Goal: Information Seeking & Learning: Check status

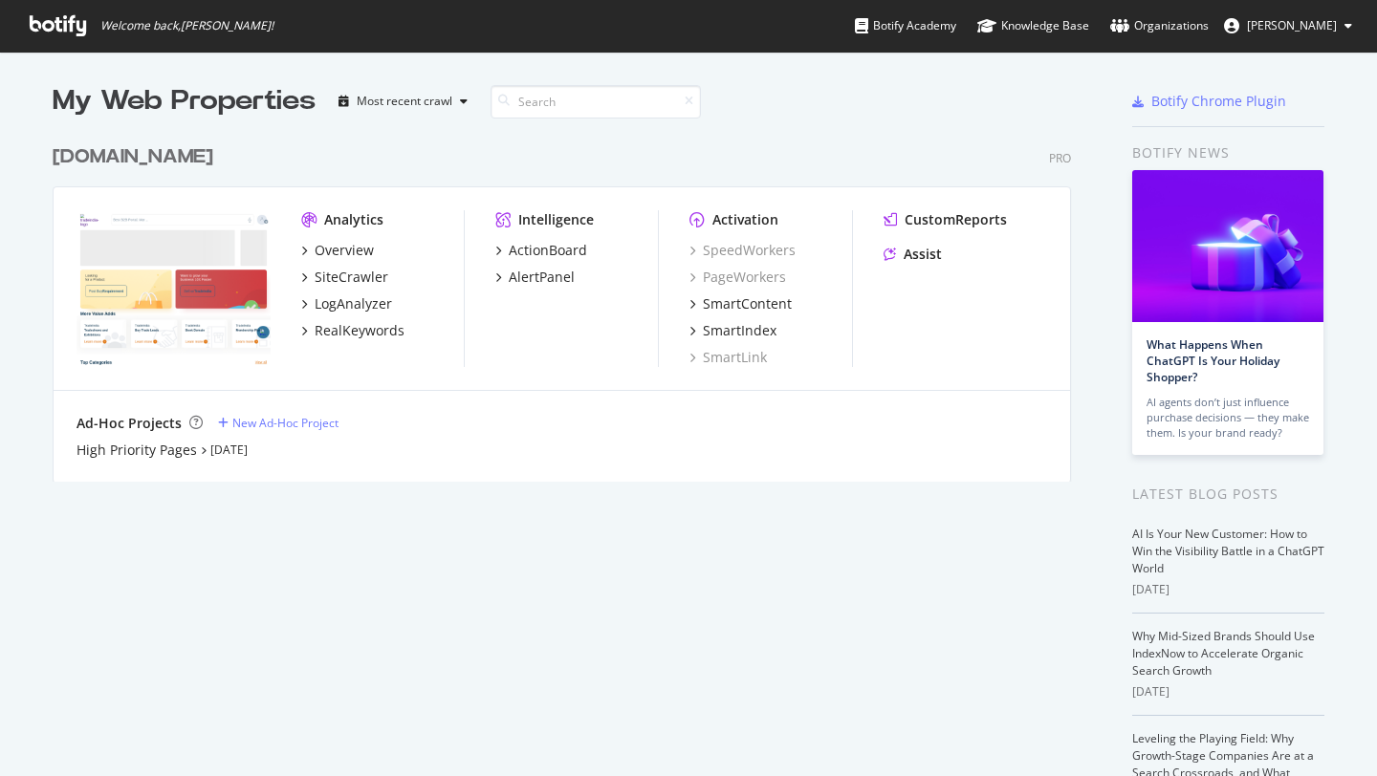
scroll to position [776, 1377]
click at [338, 245] on div "Overview" at bounding box center [343, 250] width 59 height 19
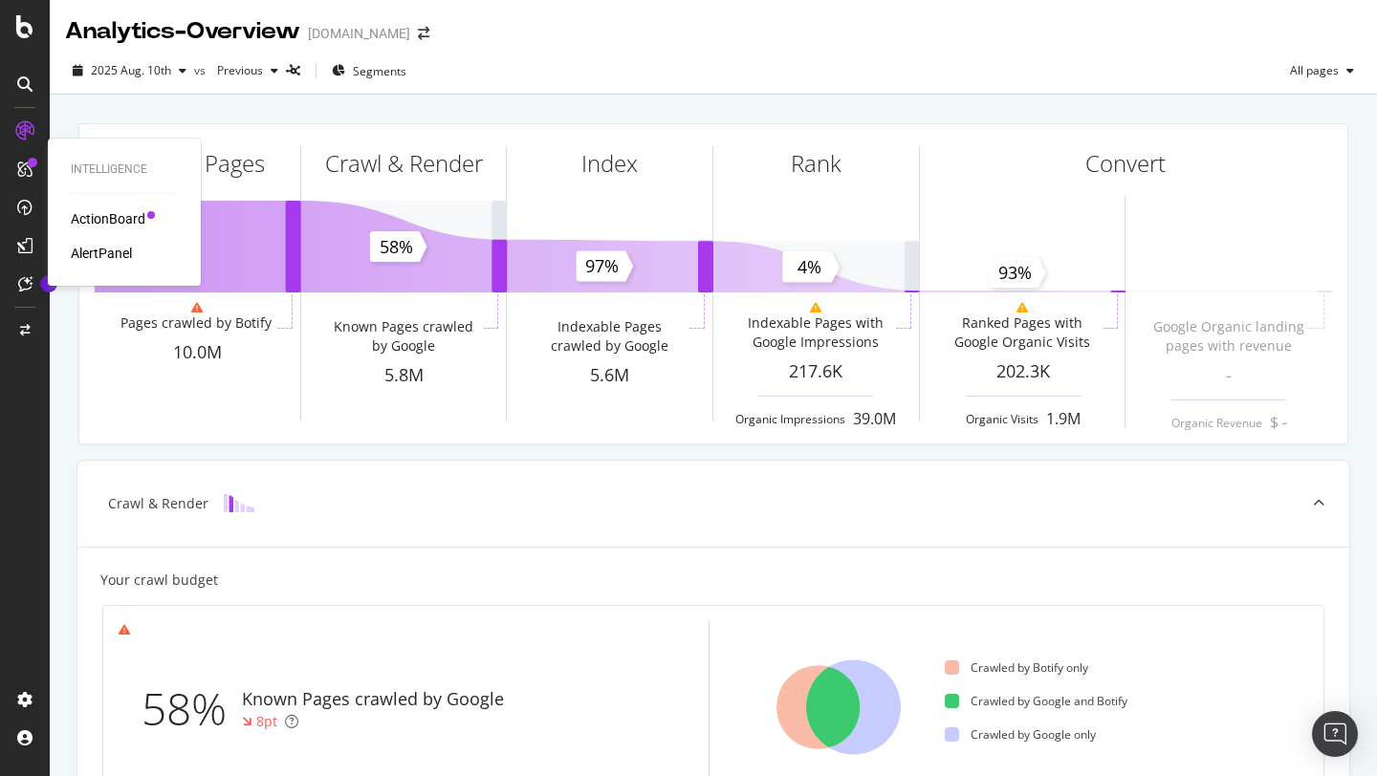
click at [86, 214] on div "ActionBoard" at bounding box center [108, 218] width 75 height 19
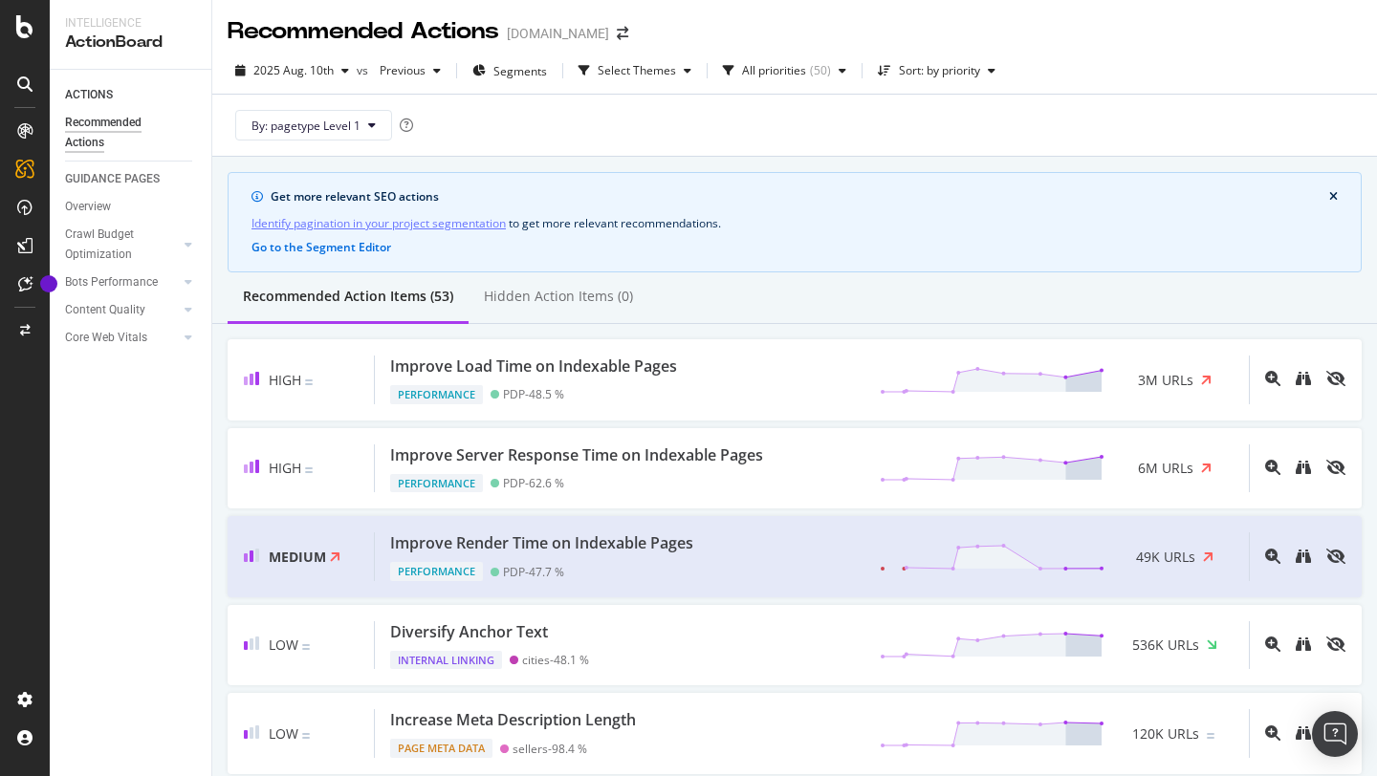
click at [1338, 192] on button "close banner" at bounding box center [1333, 196] width 18 height 21
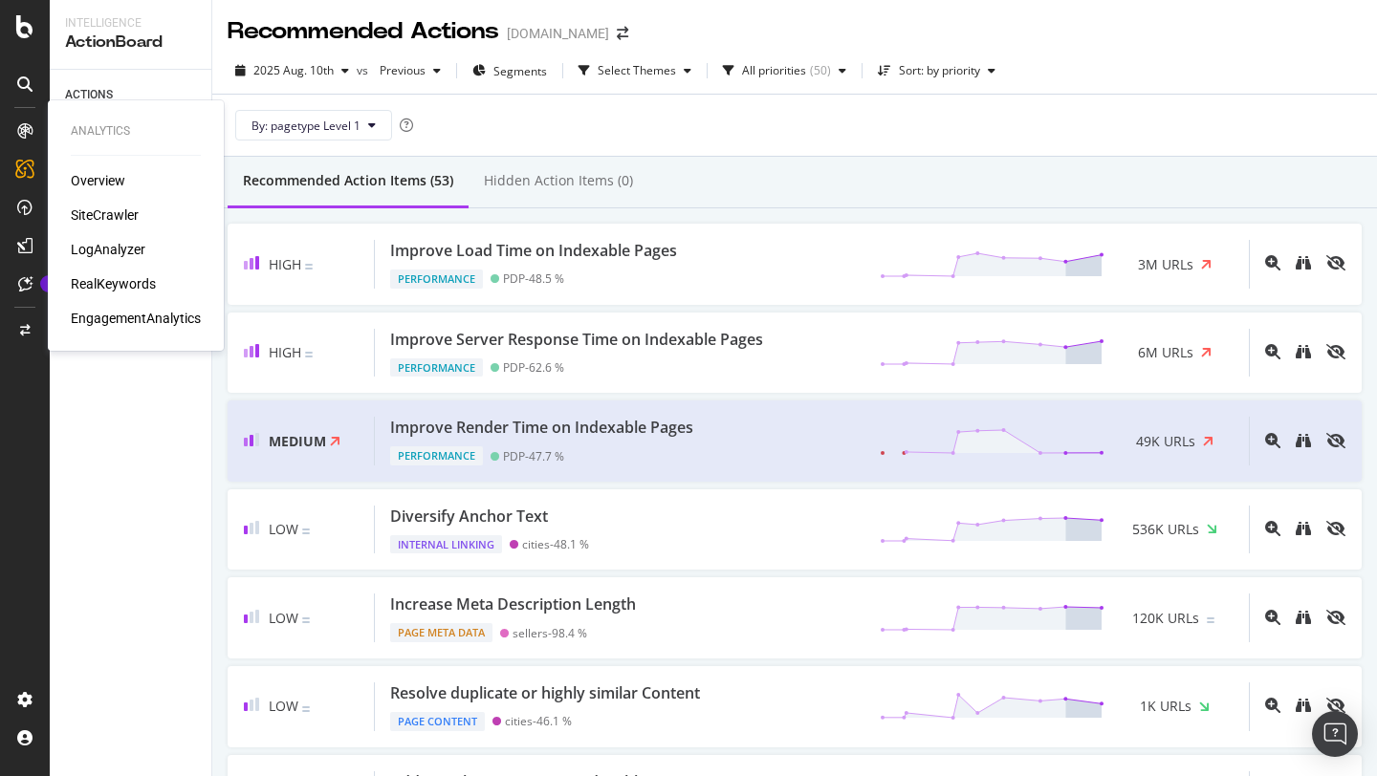
click at [92, 173] on div "Overview" at bounding box center [98, 180] width 54 height 19
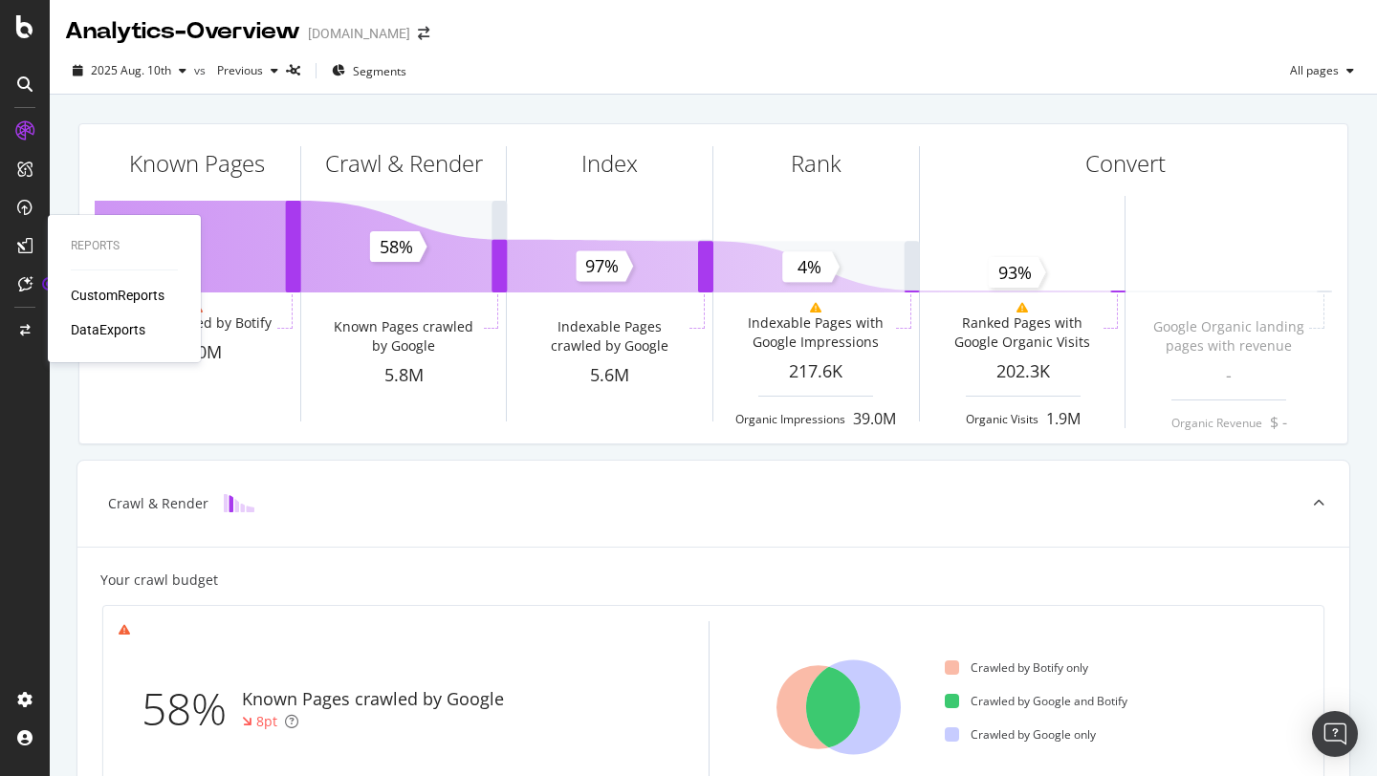
click at [94, 293] on div "CustomReports" at bounding box center [118, 295] width 94 height 19
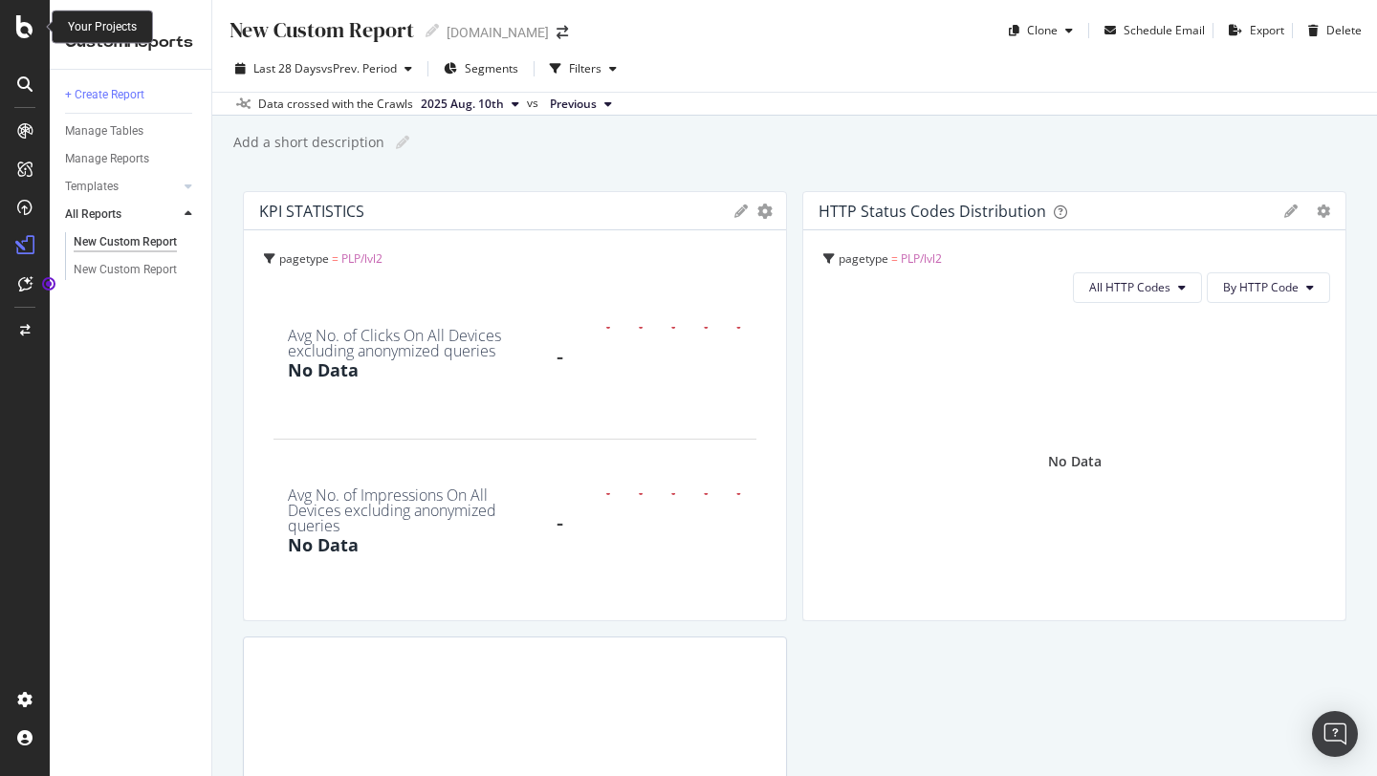
click at [27, 27] on icon at bounding box center [24, 26] width 17 height 23
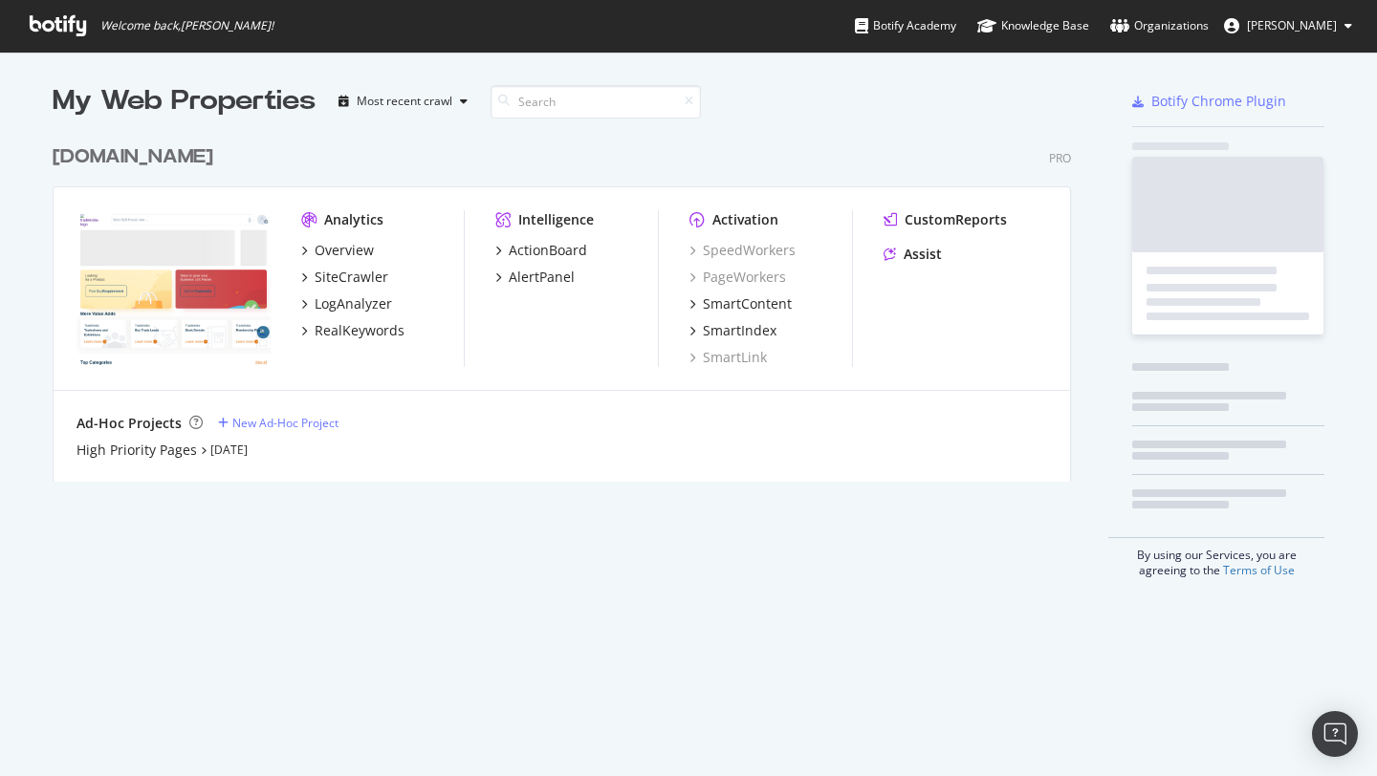
scroll to position [776, 1377]
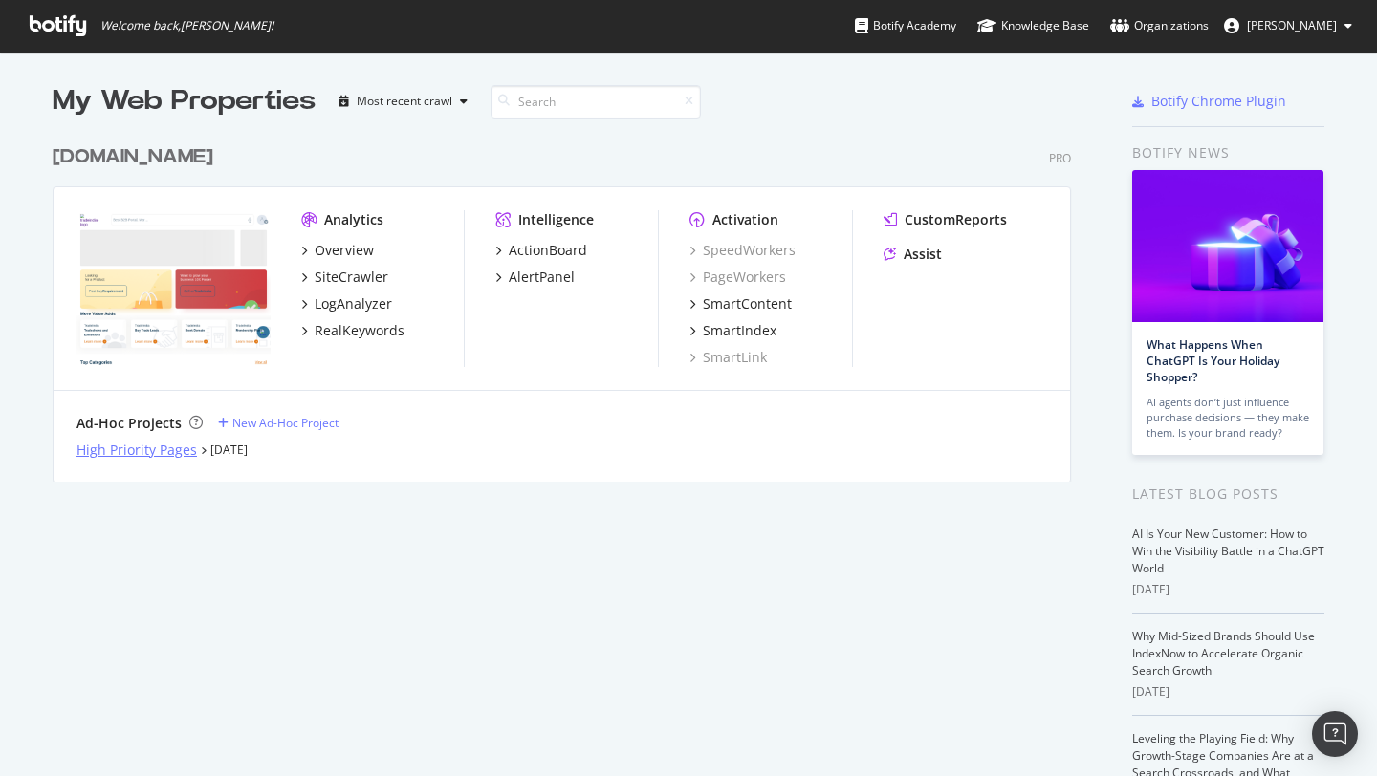
click at [142, 446] on div "High Priority Pages" at bounding box center [136, 450] width 120 height 19
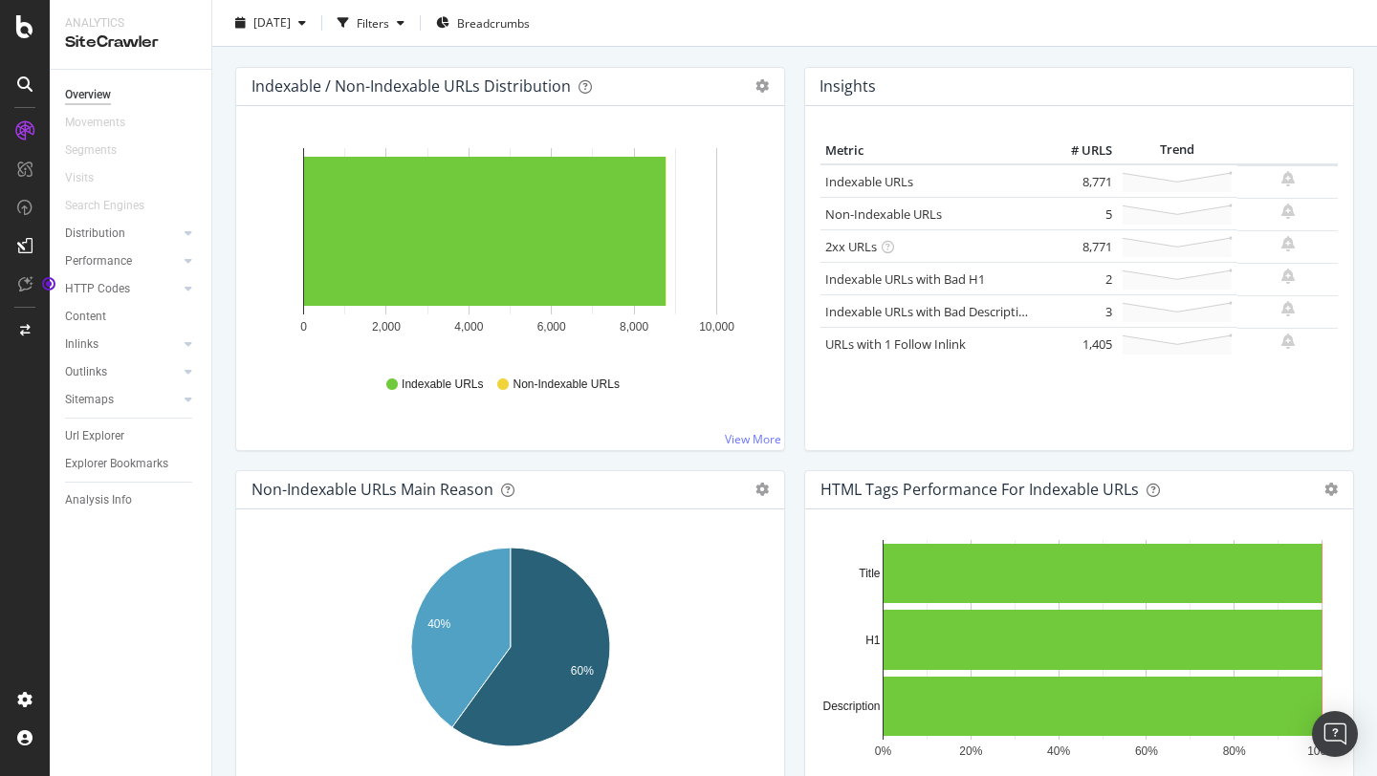
scroll to position [223, 0]
click at [953, 340] on link "URLs with 1 Follow Inlink" at bounding box center [895, 343] width 141 height 17
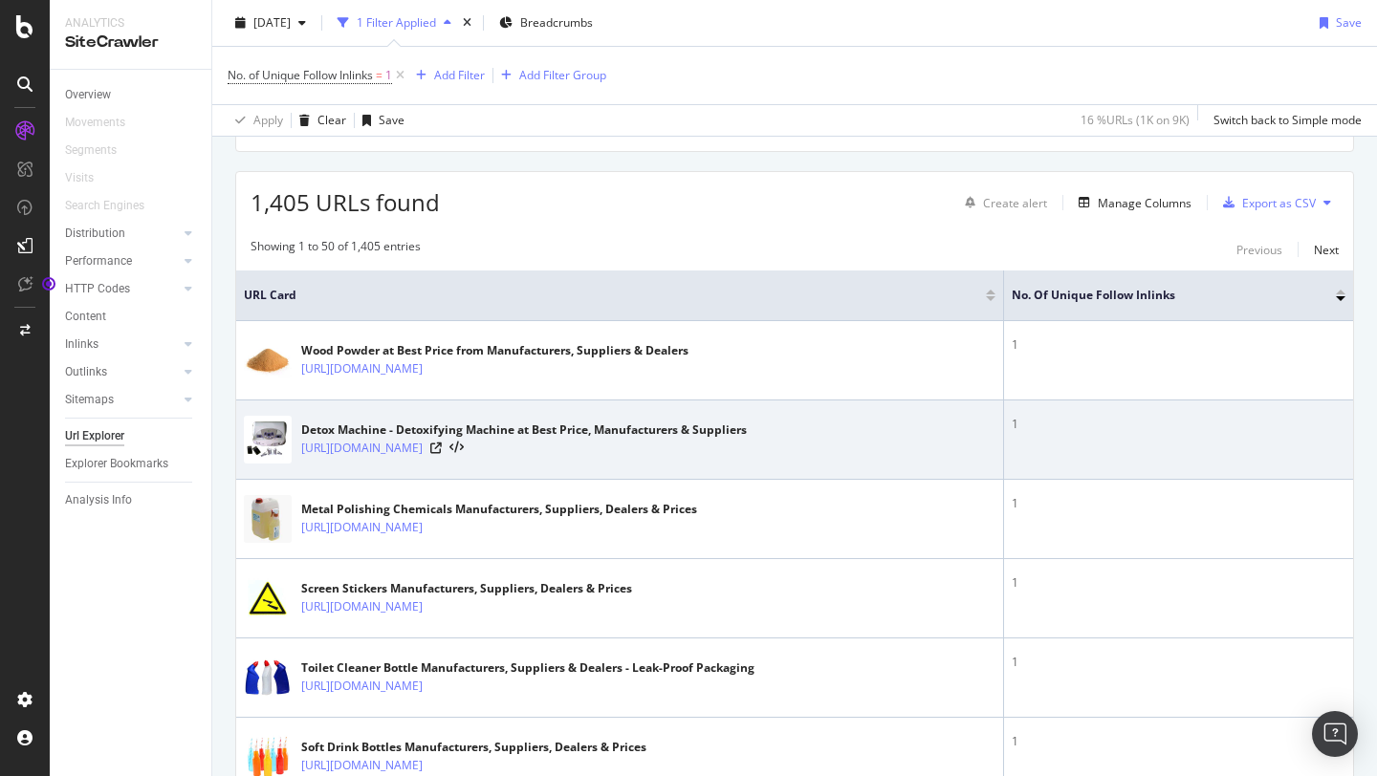
scroll to position [304, 0]
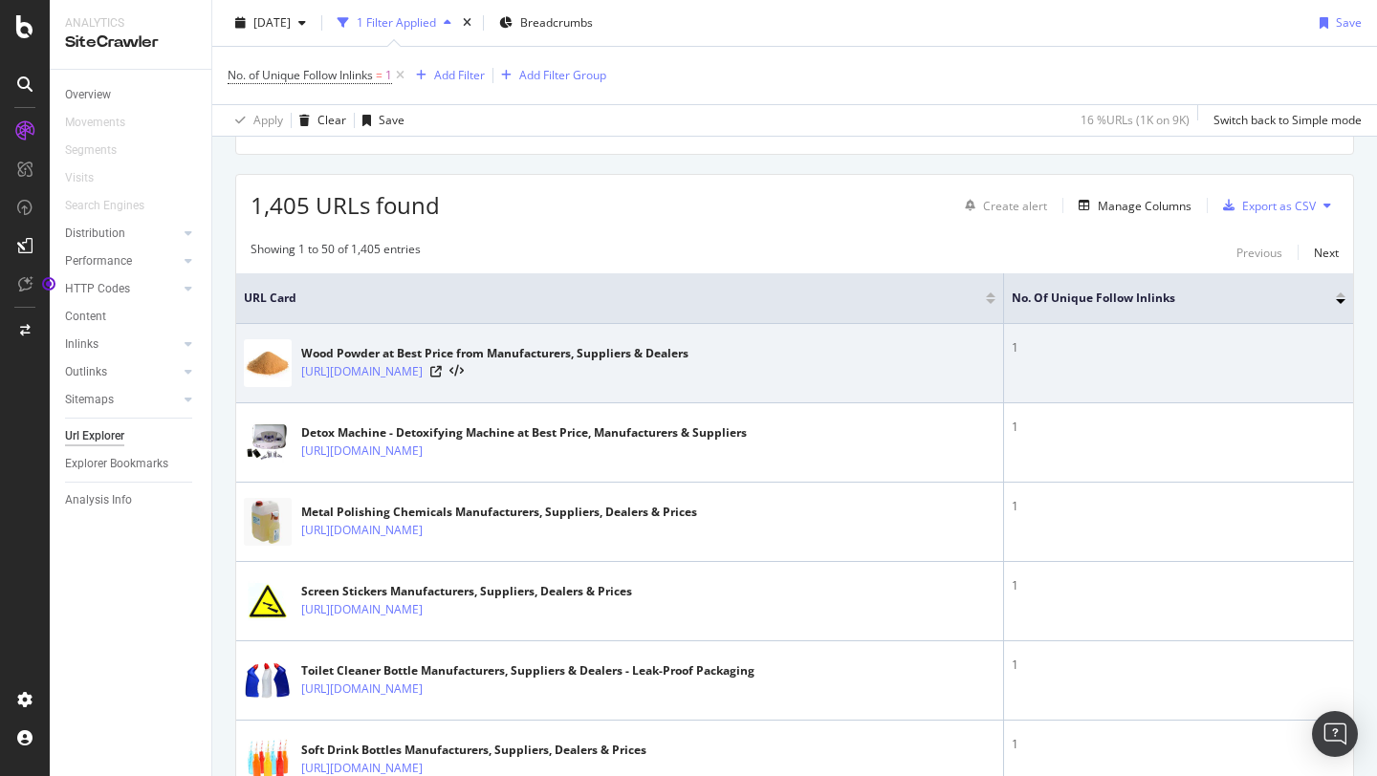
click at [693, 365] on div "Wood Powder at Best Price from Manufacturers, Suppliers & Dealers [URL][DOMAIN_…" at bounding box center [619, 363] width 751 height 48
click at [464, 367] on icon at bounding box center [456, 371] width 14 height 13
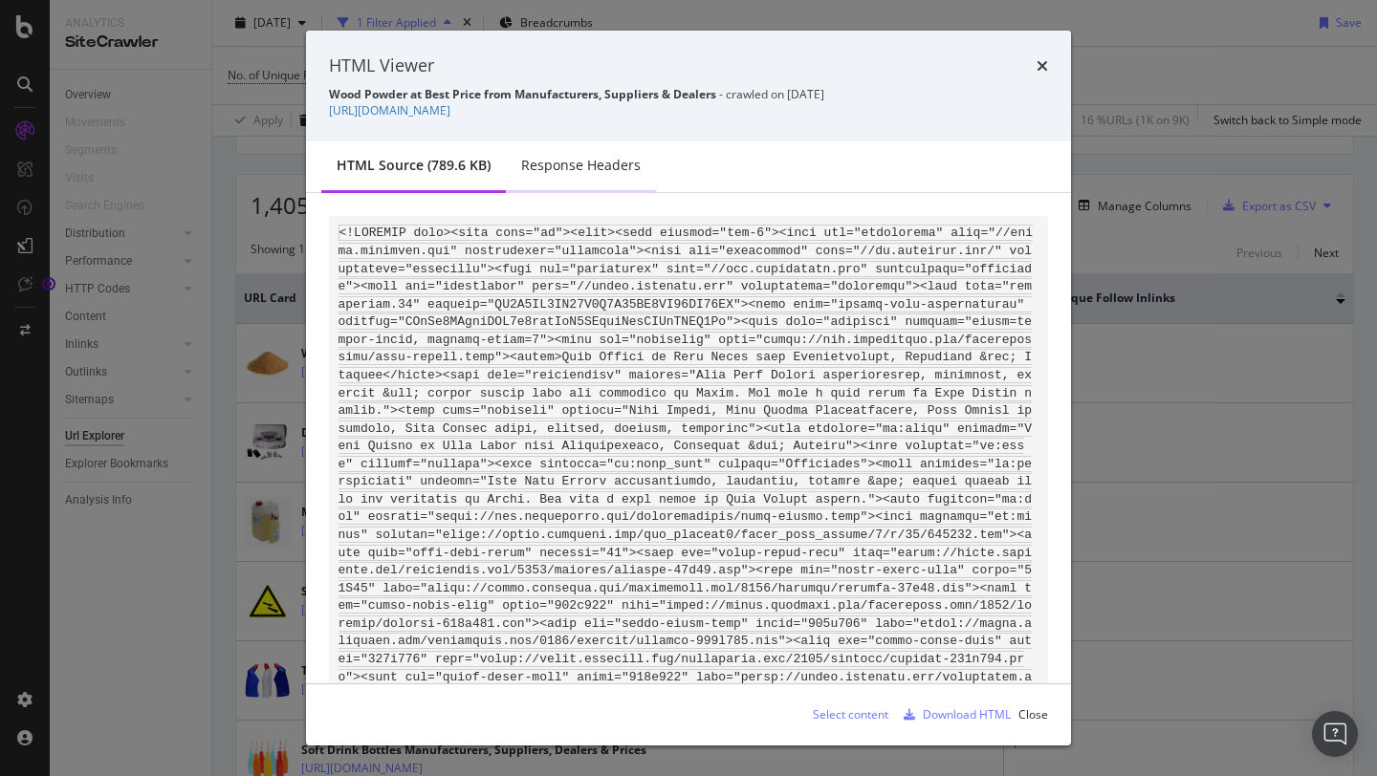
click at [591, 149] on div "Response Headers" at bounding box center [581, 167] width 150 height 53
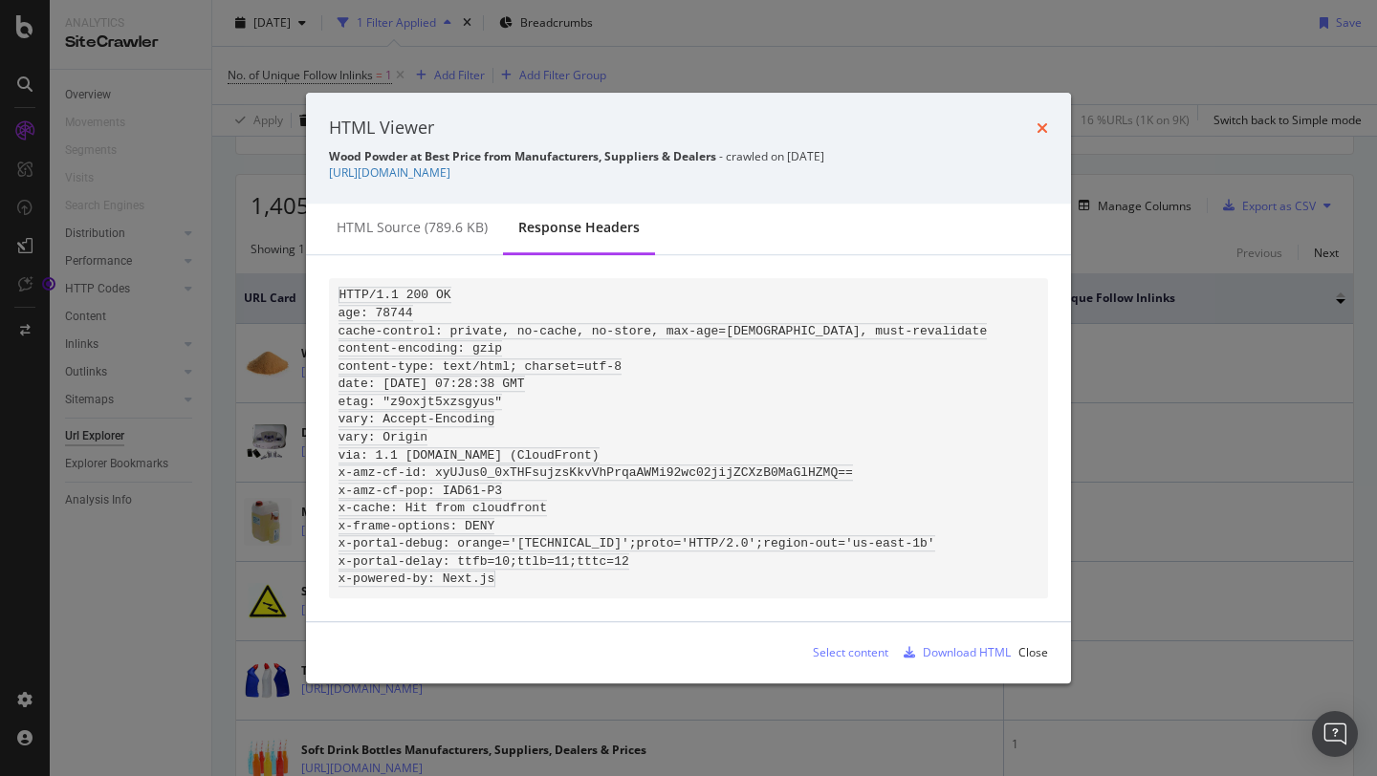
click at [1038, 120] on icon "times" at bounding box center [1041, 127] width 11 height 15
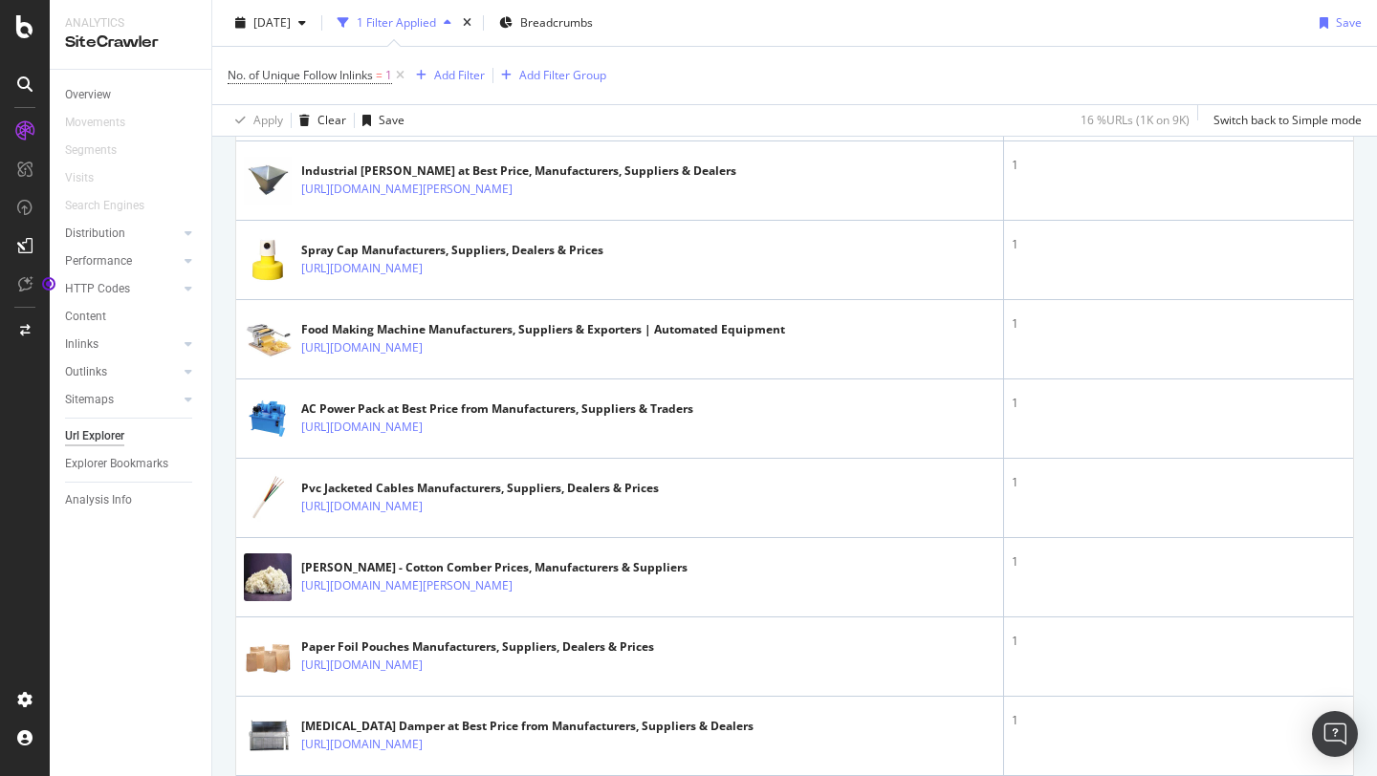
scroll to position [0, 0]
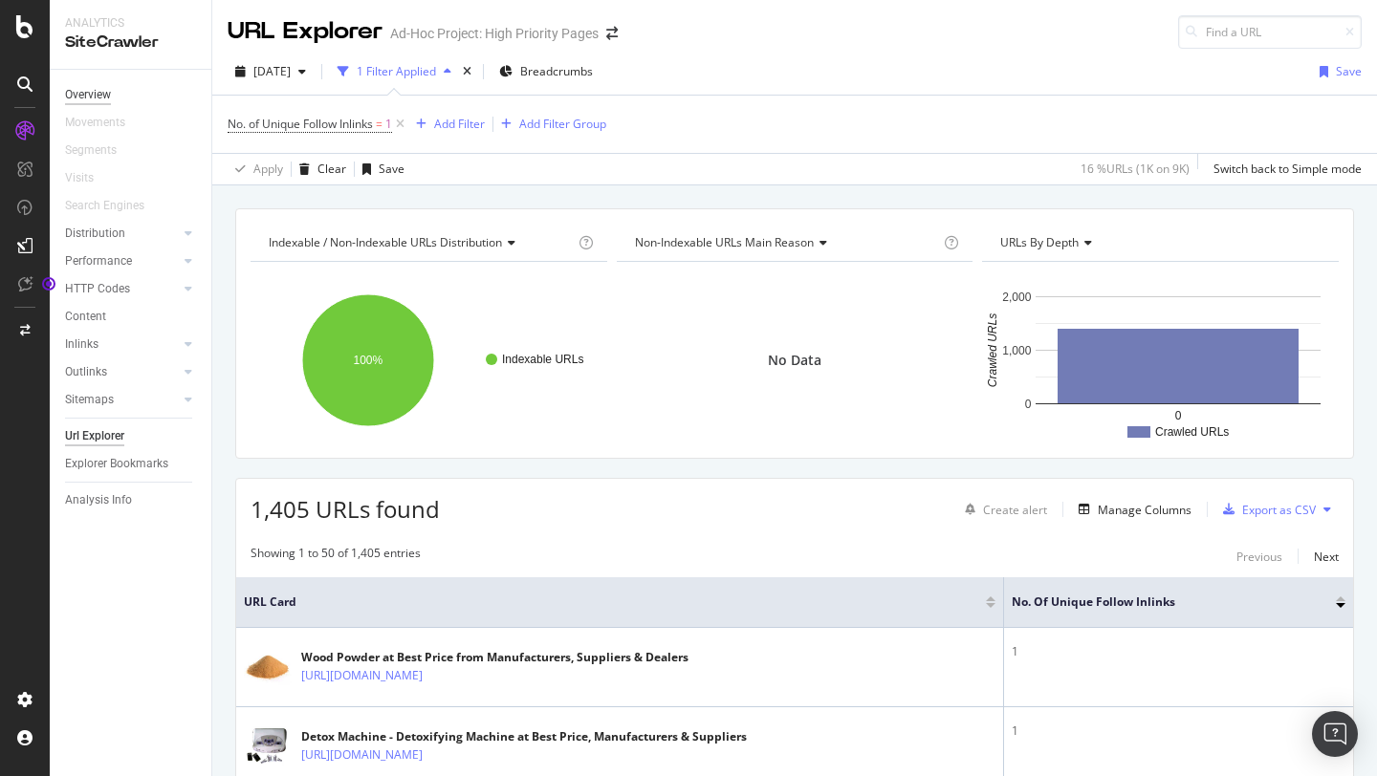
click at [97, 99] on div "Overview" at bounding box center [88, 95] width 46 height 20
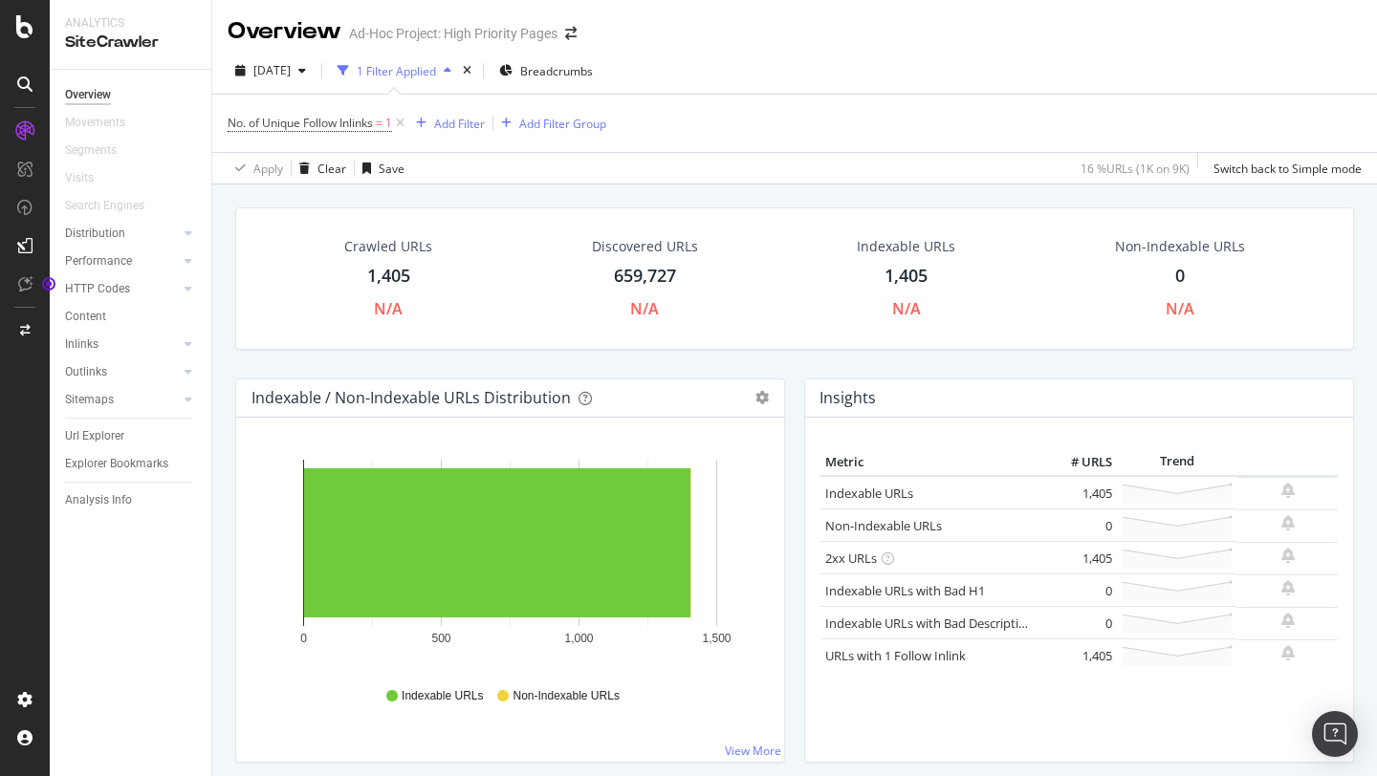
click at [909, 98] on div "No. of Unique Follow Inlinks = 1 Add Filter Add Filter Group" at bounding box center [795, 123] width 1134 height 57
